Goal: Check status: Check status

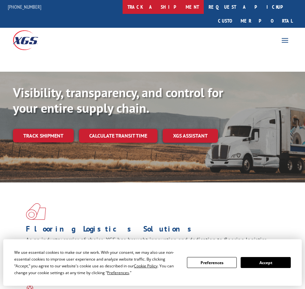
click at [187, 9] on link "track a shipment" at bounding box center [163, 7] width 81 height 14
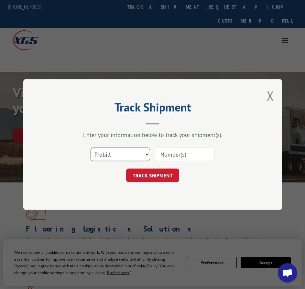
click at [127, 158] on select "Select category... Probill BOL PO" at bounding box center [120, 155] width 59 height 14
select select "bol"
click at [91, 148] on select "Select category... Probill BOL PO" at bounding box center [120, 155] width 59 height 14
click at [176, 156] on input at bounding box center [184, 155] width 59 height 14
paste input "255162"
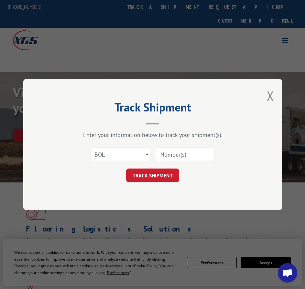
type input "255162"
click button "TRACK SHIPMENT" at bounding box center [152, 176] width 53 height 14
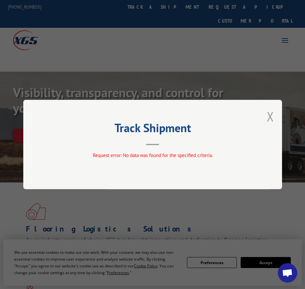
click at [271, 117] on button "Close modal" at bounding box center [270, 116] width 7 height 17
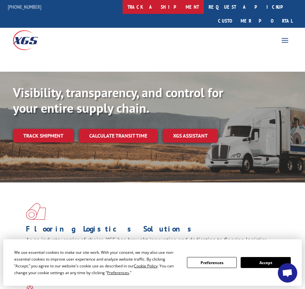
click at [176, 11] on link "track a shipment" at bounding box center [163, 7] width 81 height 14
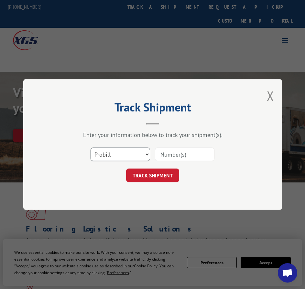
click at [134, 156] on select "Select category... Probill BOL PO" at bounding box center [120, 155] width 59 height 14
select select "bol"
click at [91, 148] on select "Select category... Probill BOL PO" at bounding box center [120, 155] width 59 height 14
click at [177, 153] on input at bounding box center [184, 155] width 59 height 14
type input "195339"
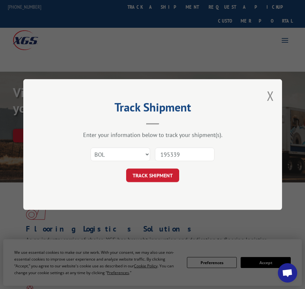
click button "TRACK SHIPMENT" at bounding box center [152, 176] width 53 height 14
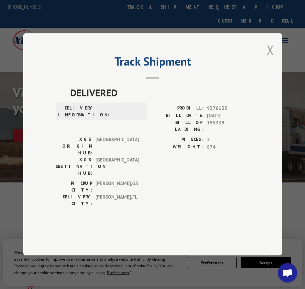
click at [271, 59] on button "Close modal" at bounding box center [270, 49] width 7 height 17
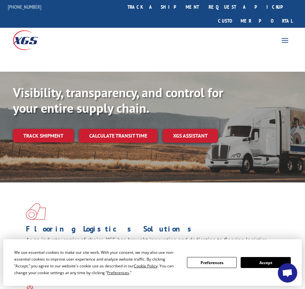
click at [265, 263] on button "Accept" at bounding box center [266, 262] width 50 height 11
